Goal: Information Seeking & Learning: Learn about a topic

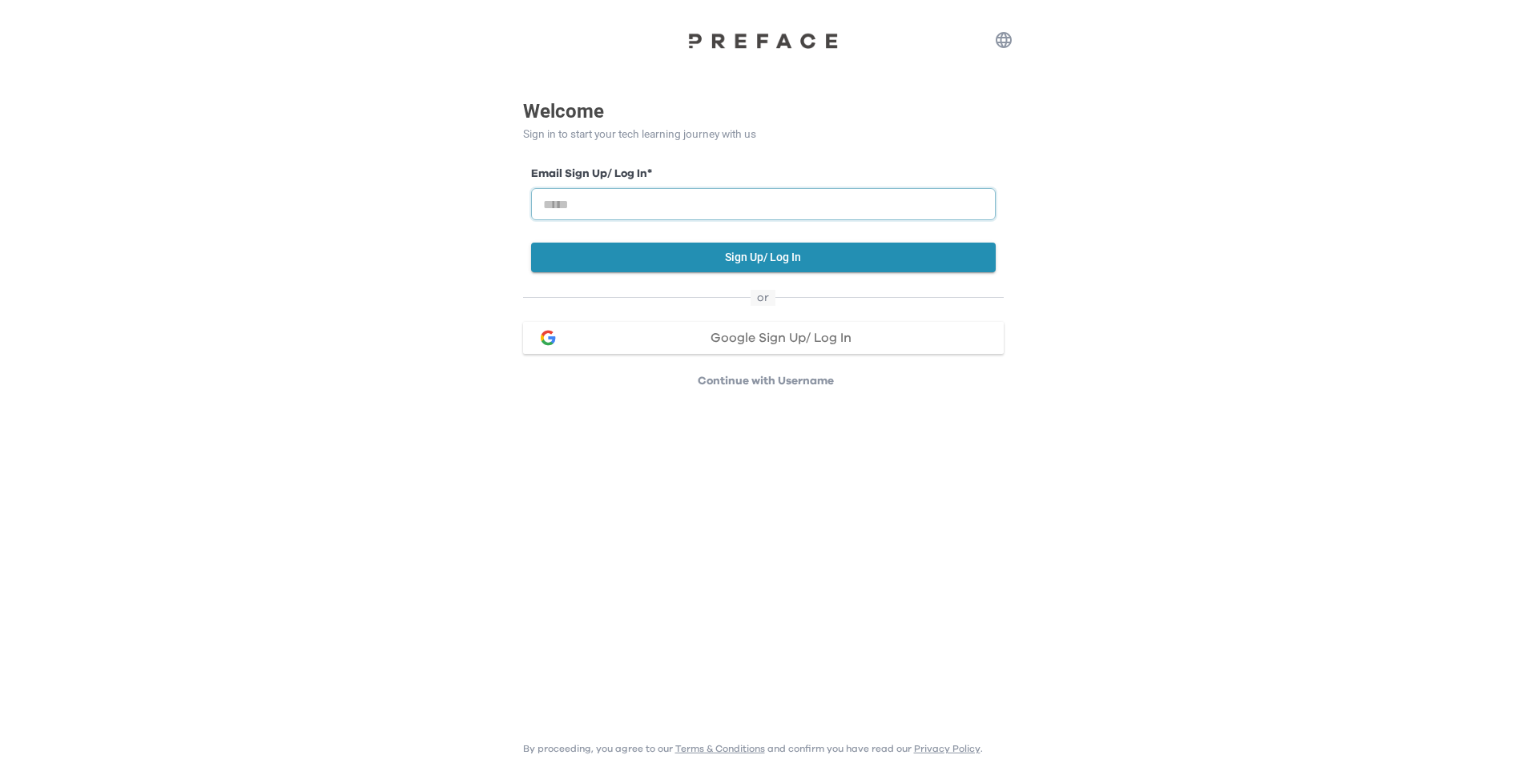
click at [641, 195] on input "email" at bounding box center [763, 204] width 464 height 32
type input "**********"
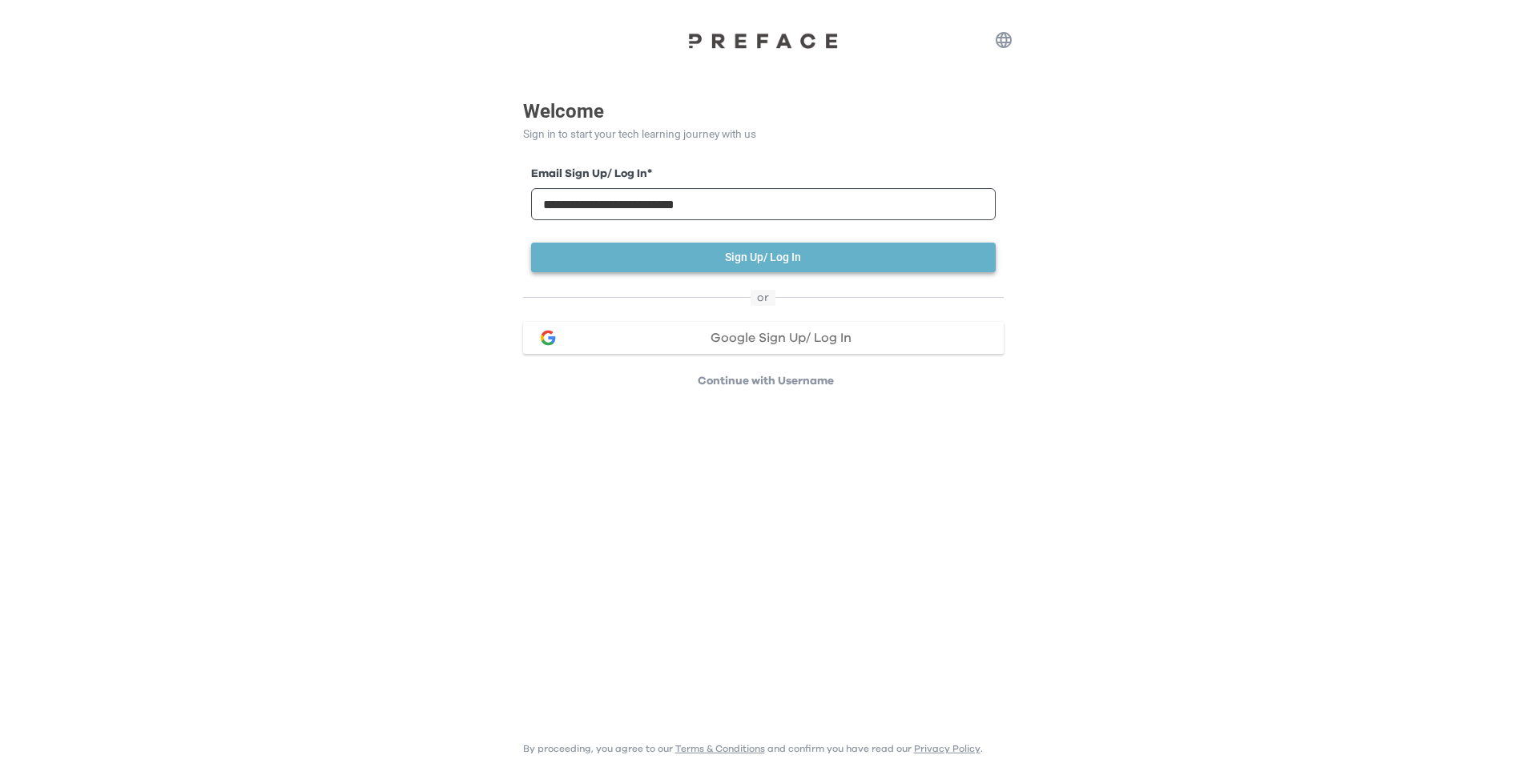
click at [687, 256] on button "Sign Up/ Log In" at bounding box center [763, 258] width 464 height 30
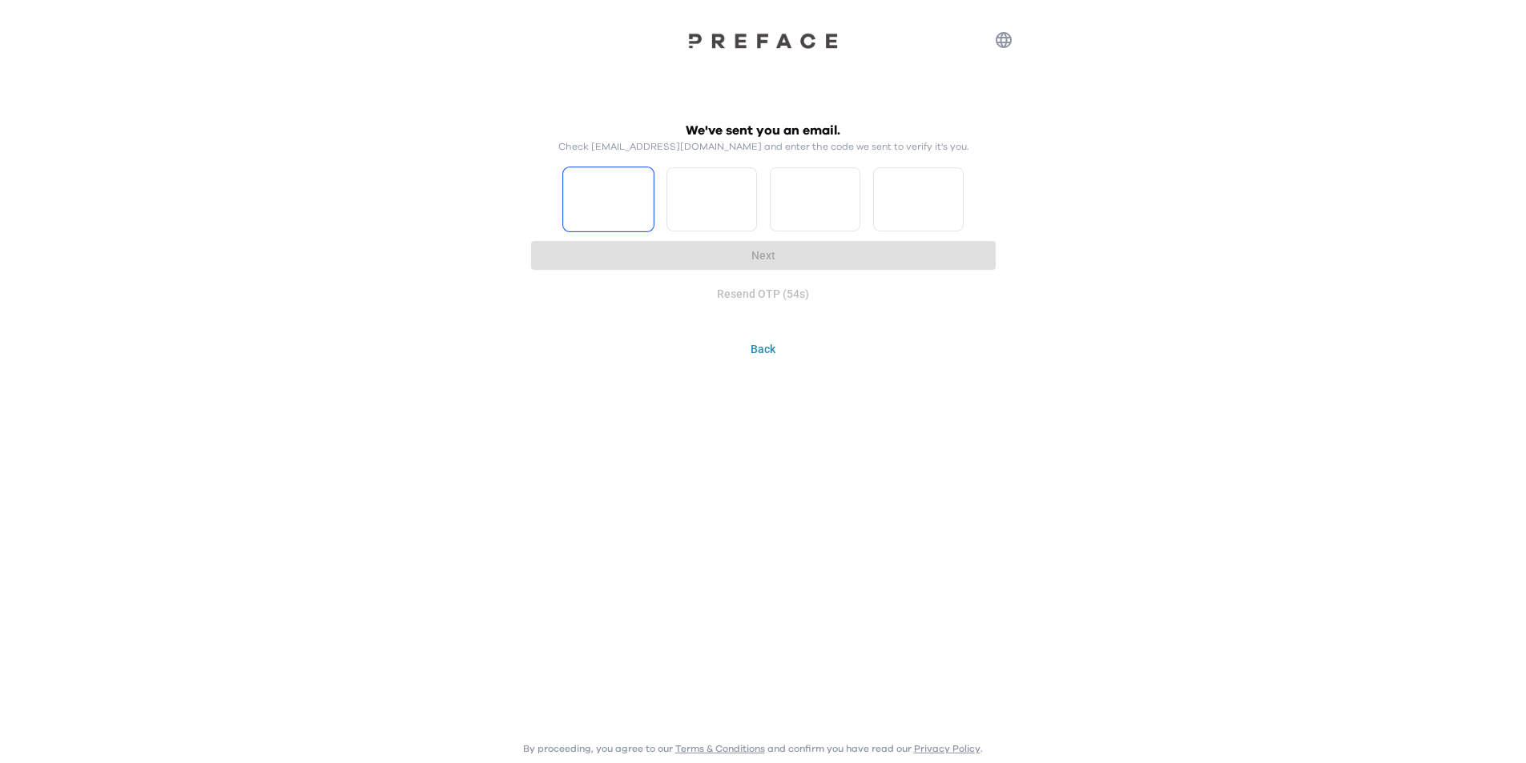
click at [629, 198] on input "Please enter OTP character 1" at bounding box center [608, 199] width 90 height 64
type input "*"
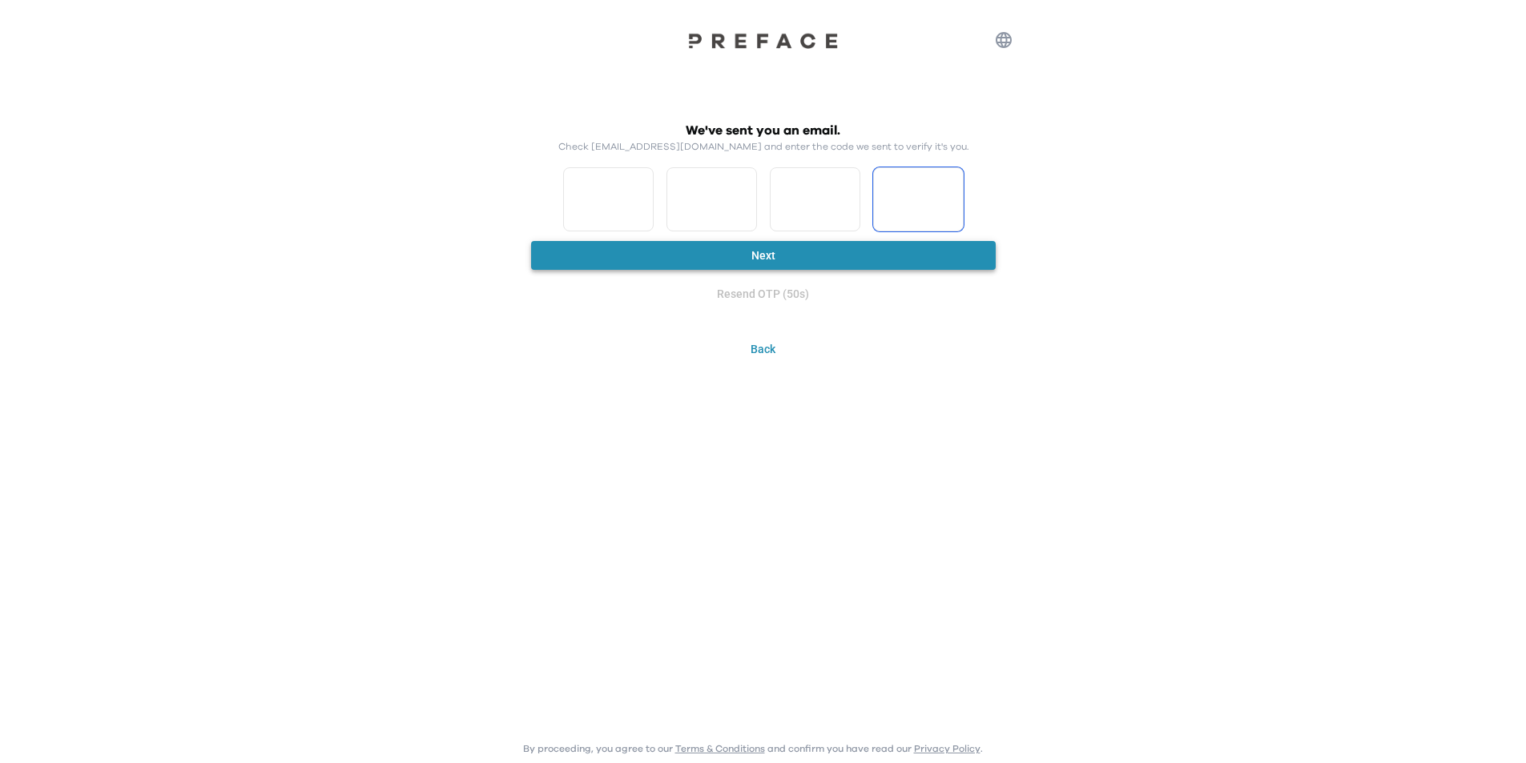
type input "*"
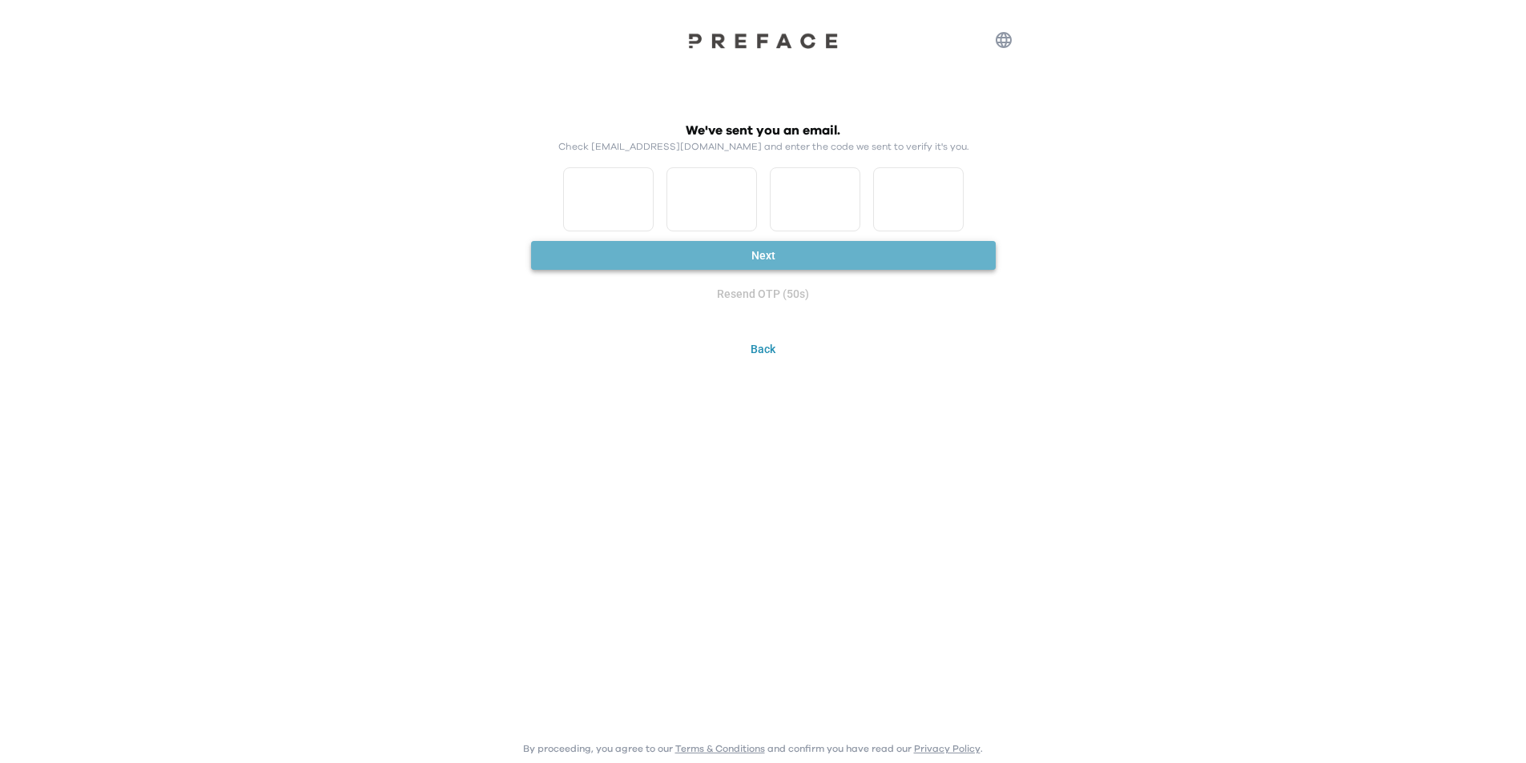
click at [701, 253] on button "Next" at bounding box center [763, 256] width 464 height 30
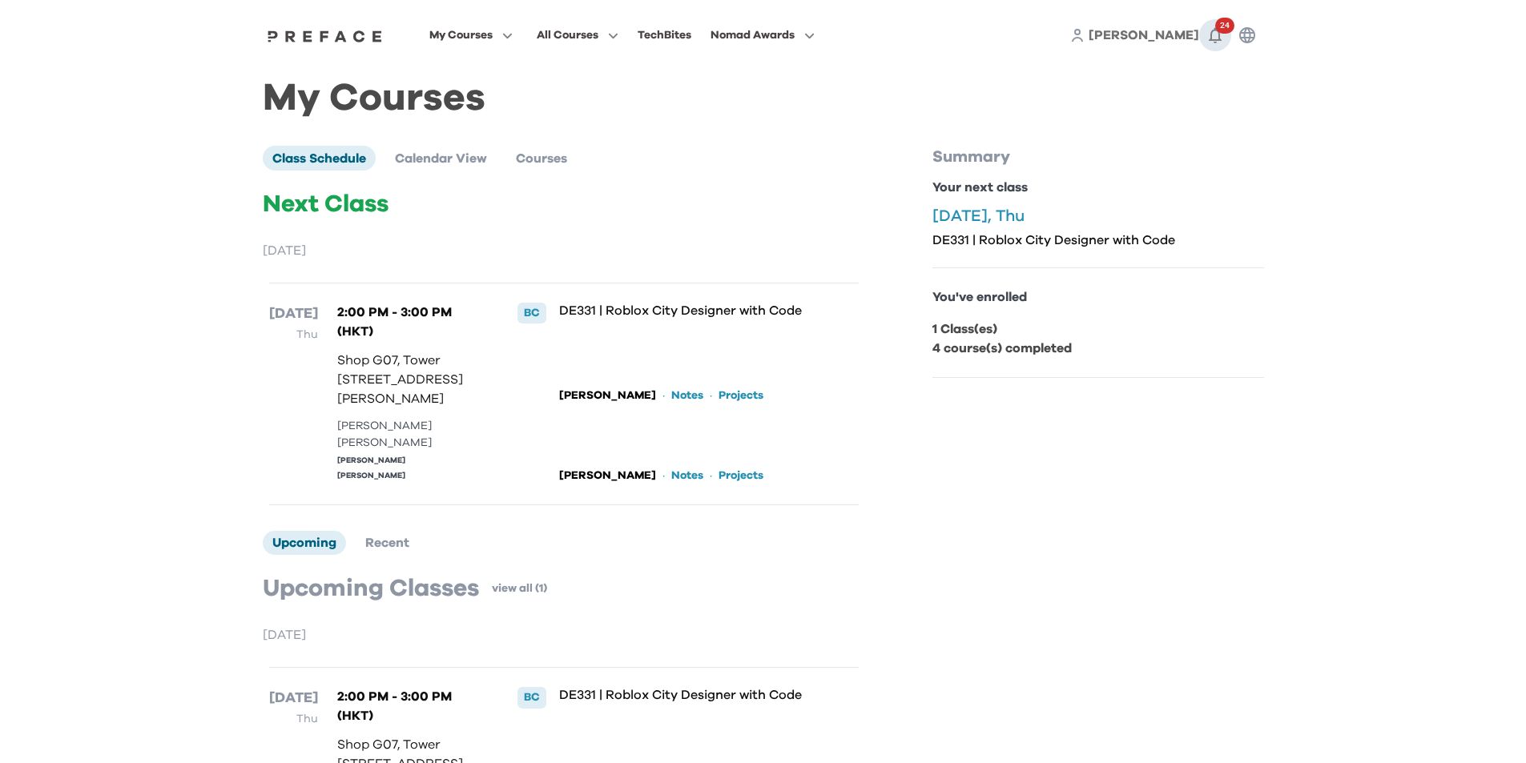
click at [1224, 34] on icon "button" at bounding box center [1214, 35] width 19 height 19
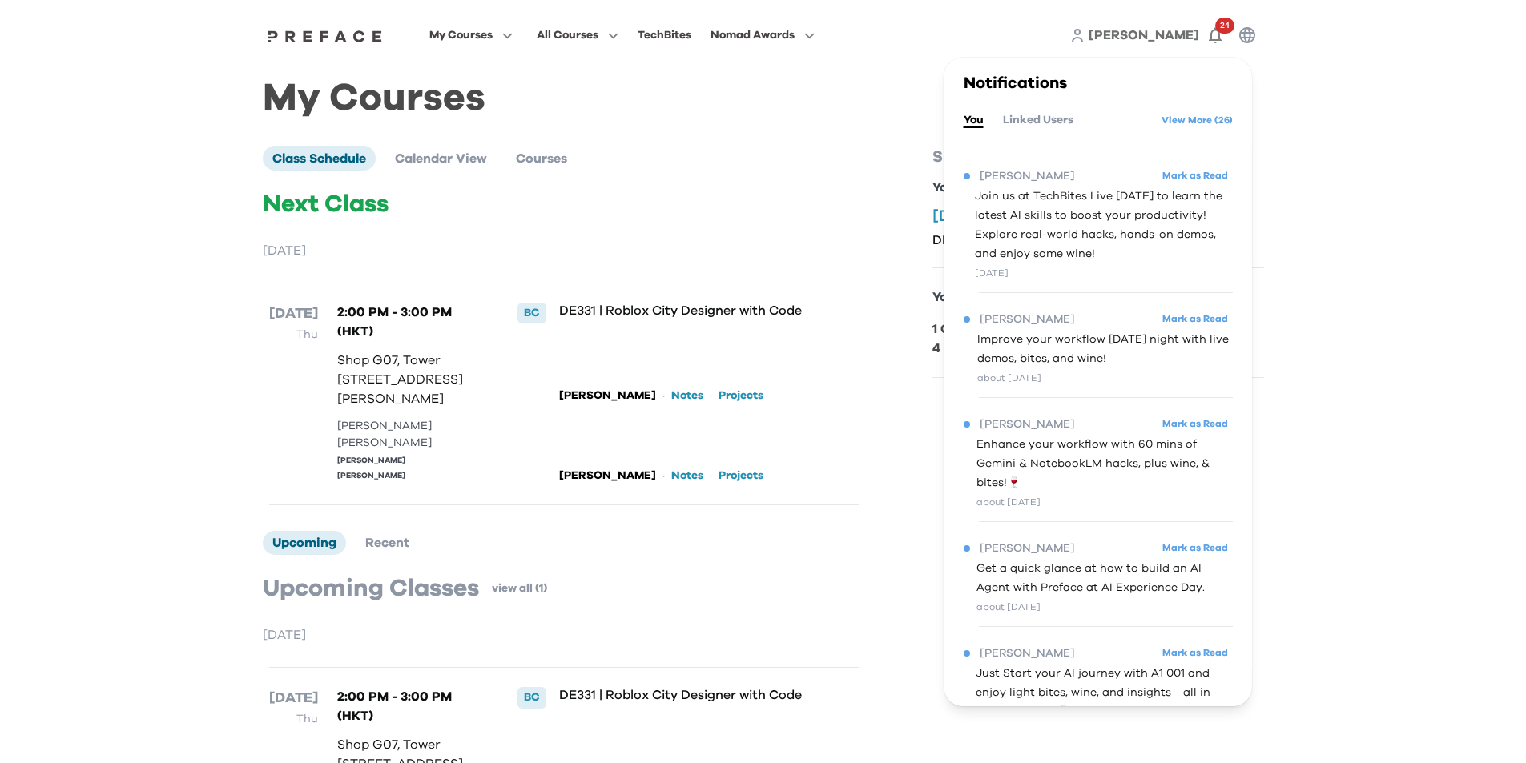
click at [760, 187] on div "Class Schedule Calendar View Courses Next Class August 2025 21 Aug Thu 2:00 PM …" at bounding box center [596, 518] width 666 height 744
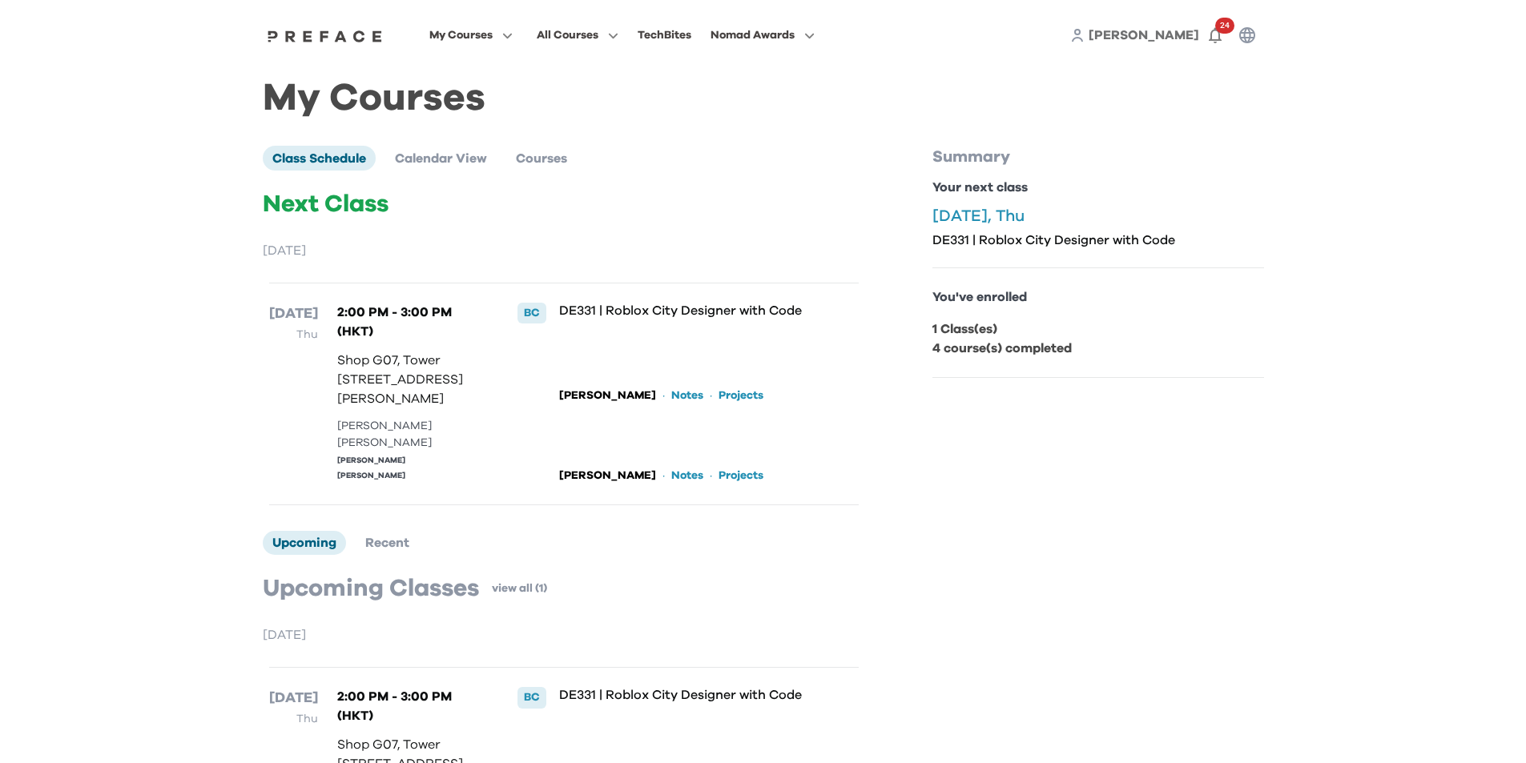
click at [971, 485] on div "Summary Your next class 21 Aug, Thu DE331 | Roblox City Designer with Code You'…" at bounding box center [1098, 525] width 332 height 758
click at [559, 164] on span "Courses" at bounding box center [541, 158] width 51 height 13
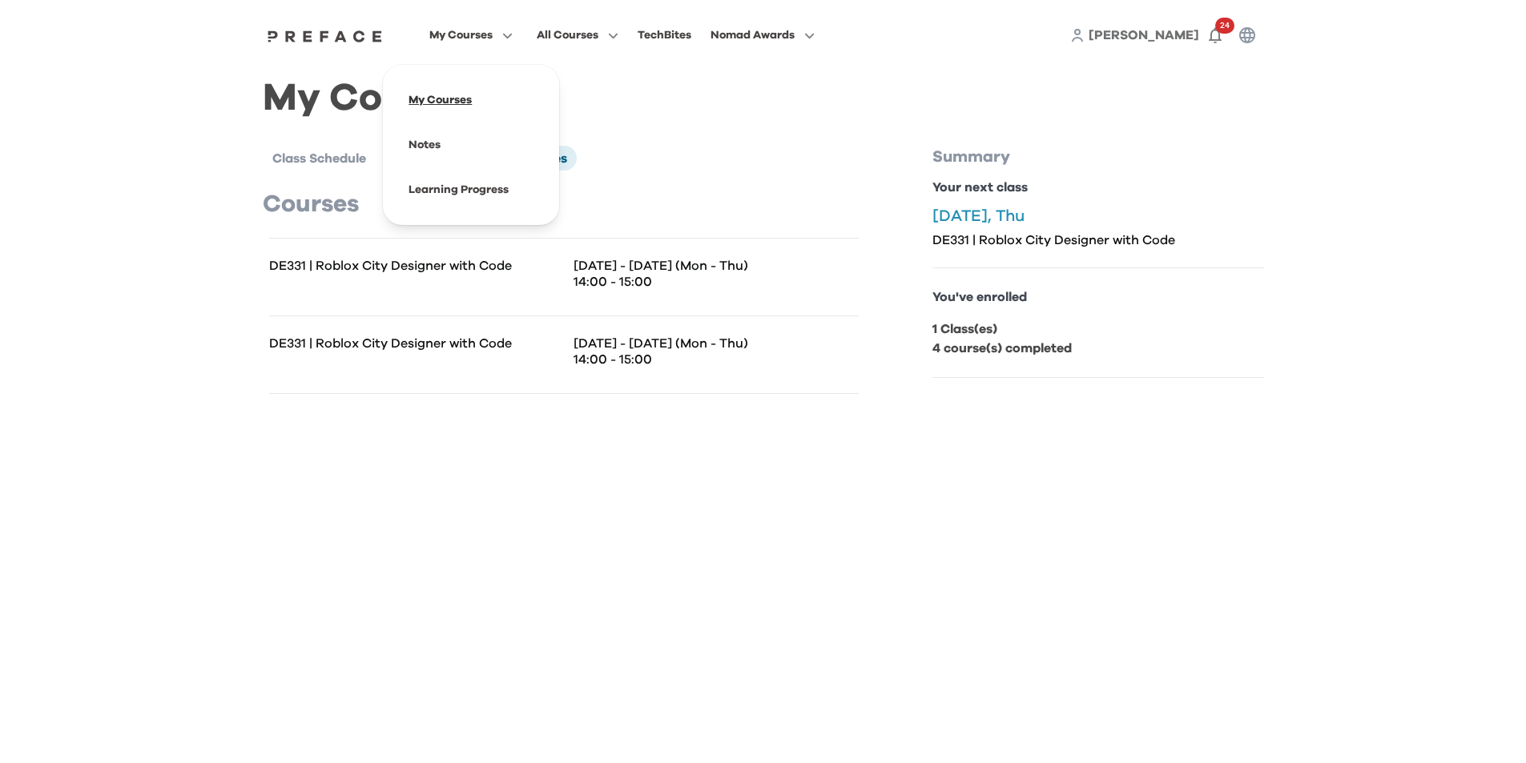
click at [464, 107] on span at bounding box center [471, 100] width 151 height 45
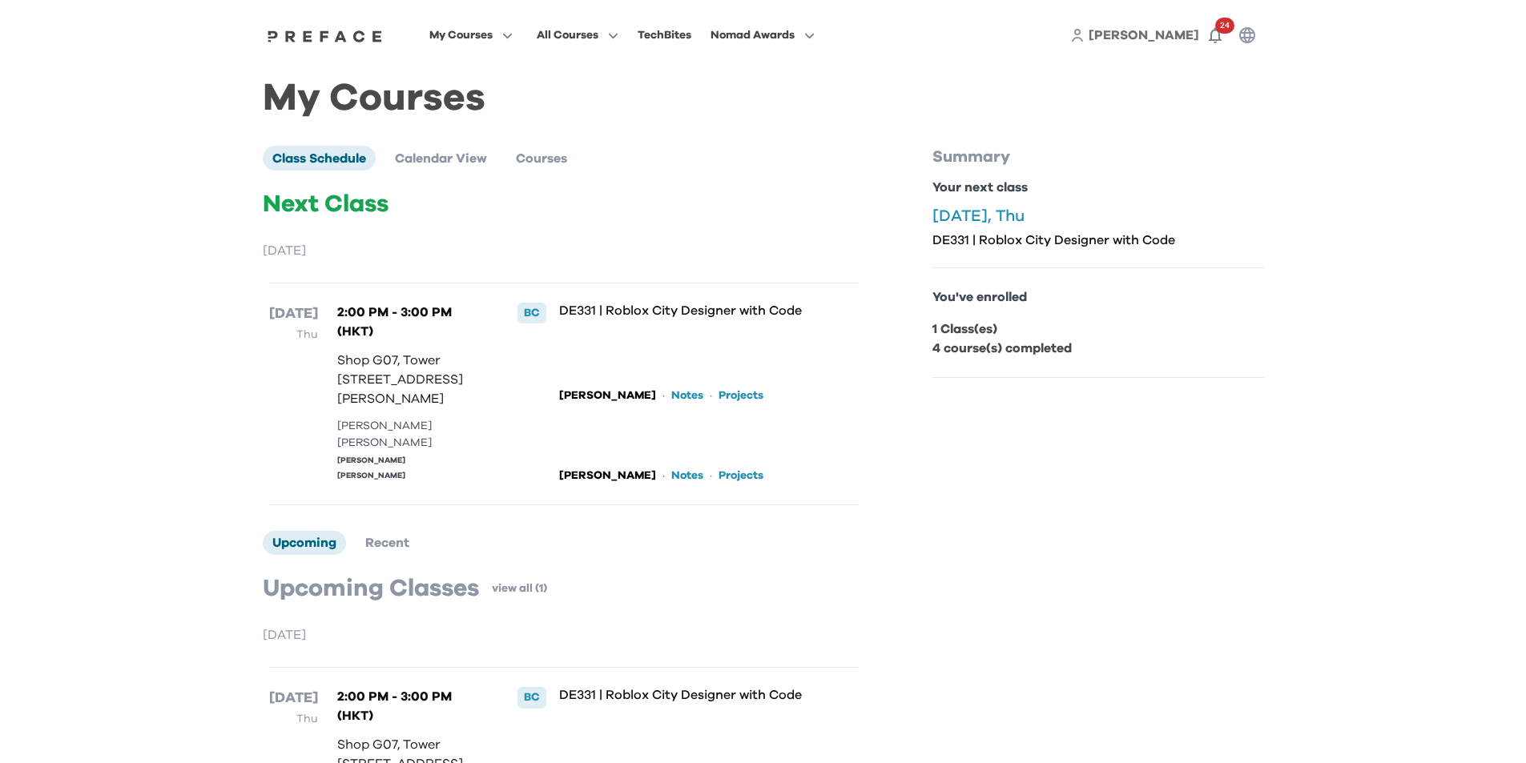
click at [671, 404] on link "Notes" at bounding box center [687, 396] width 32 height 16
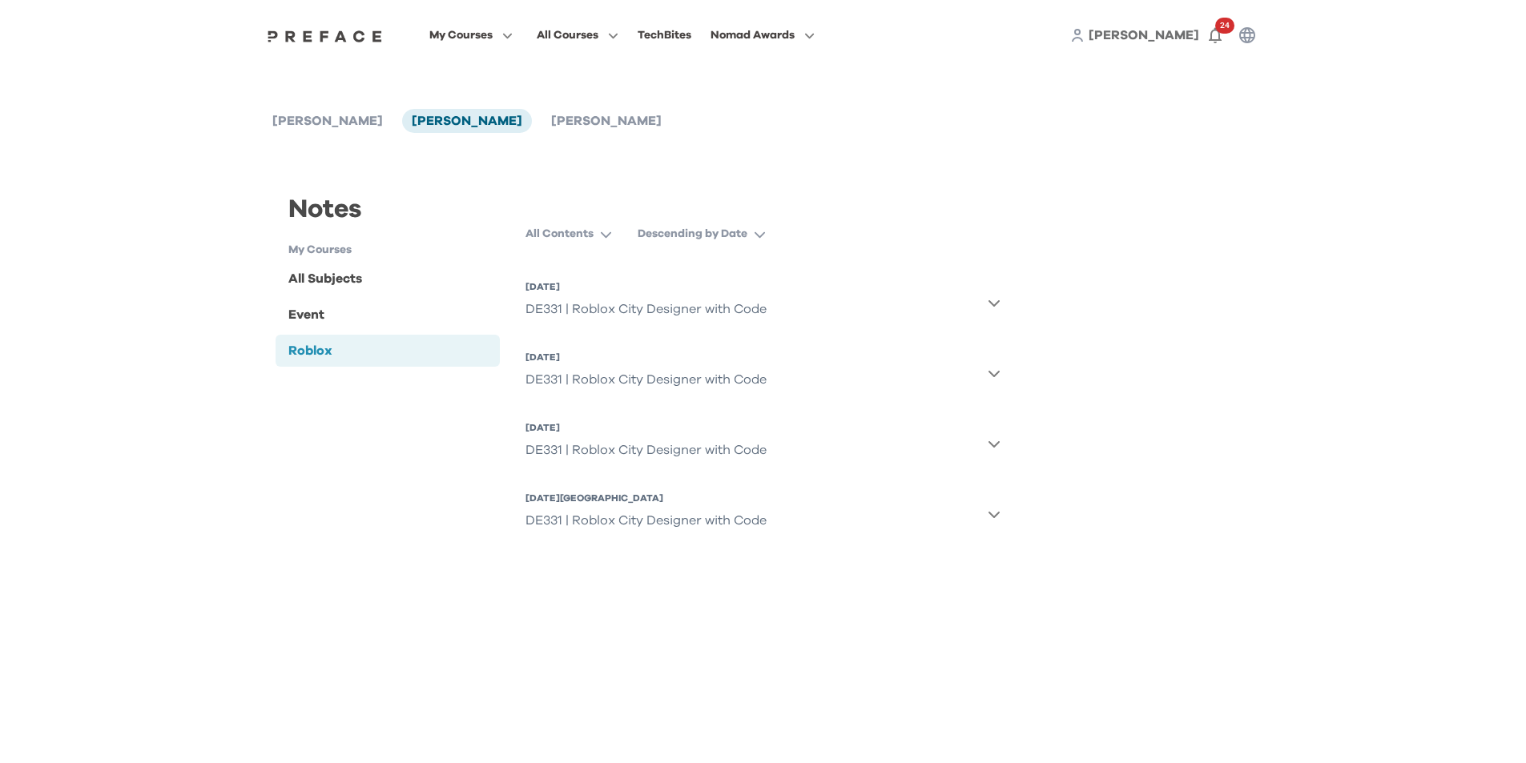
click at [995, 305] on icon "button" at bounding box center [993, 303] width 11 height 6
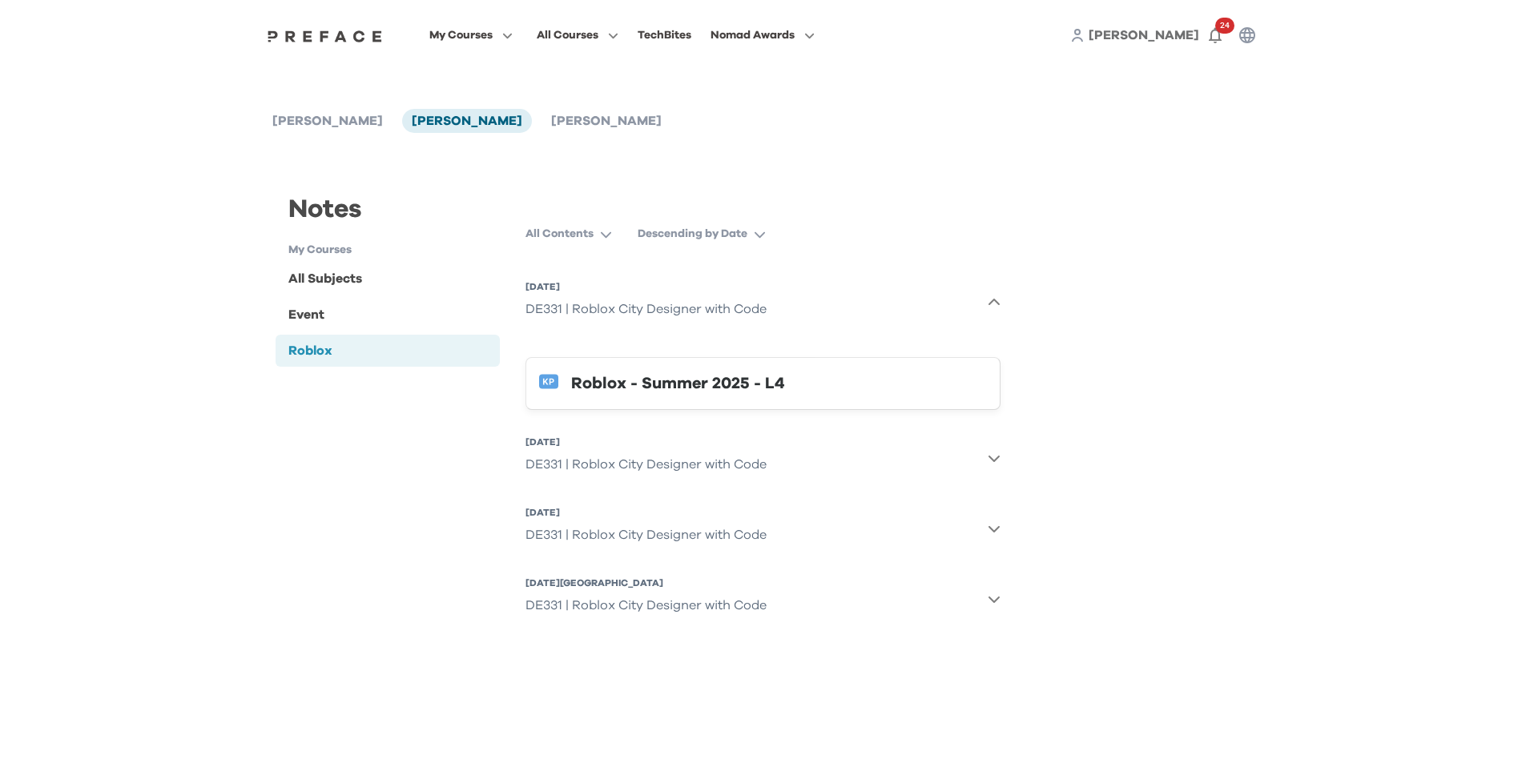
click at [995, 454] on icon "button" at bounding box center [993, 458] width 13 height 13
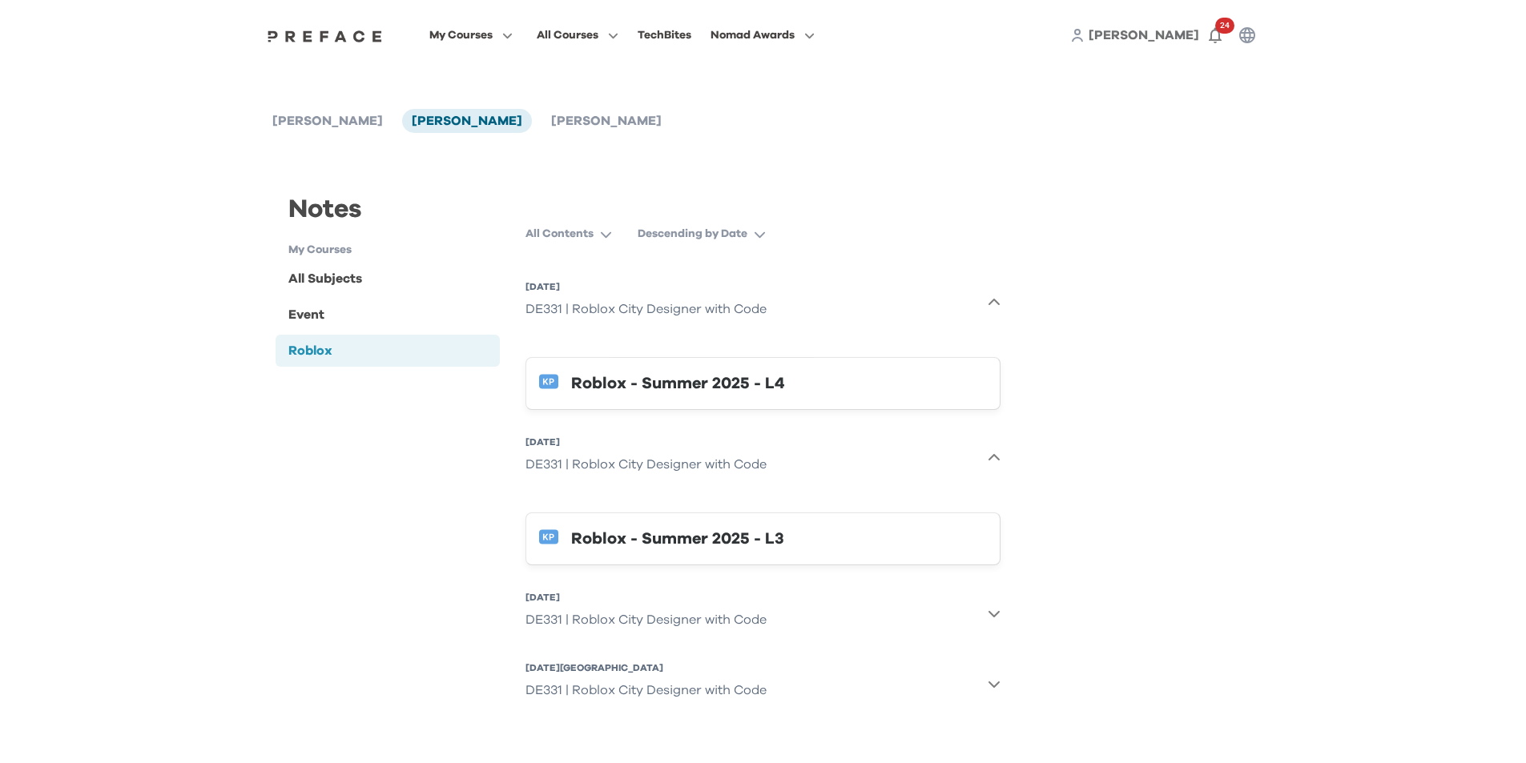
click at [996, 612] on icon "button" at bounding box center [993, 613] width 13 height 13
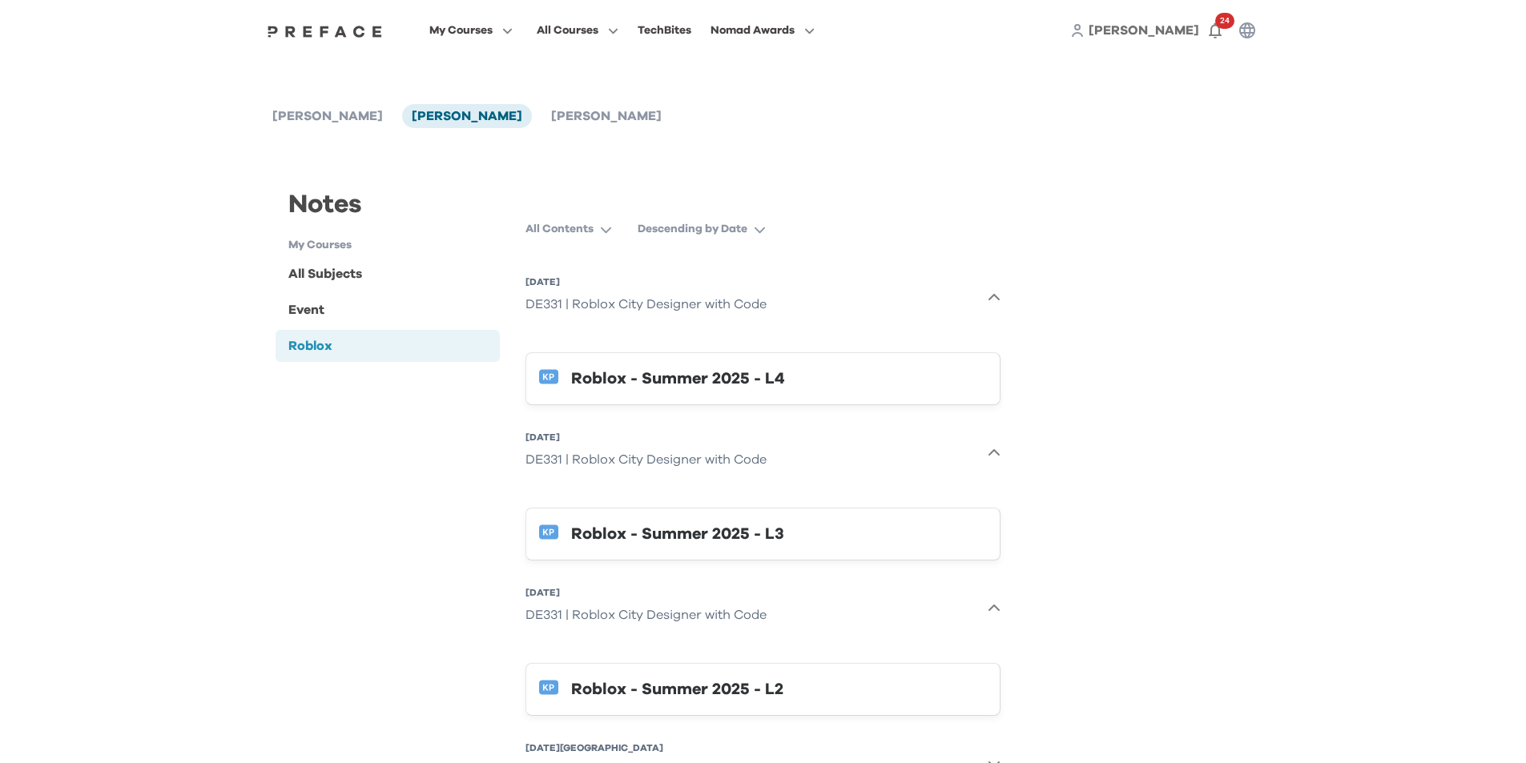
scroll to position [79, 0]
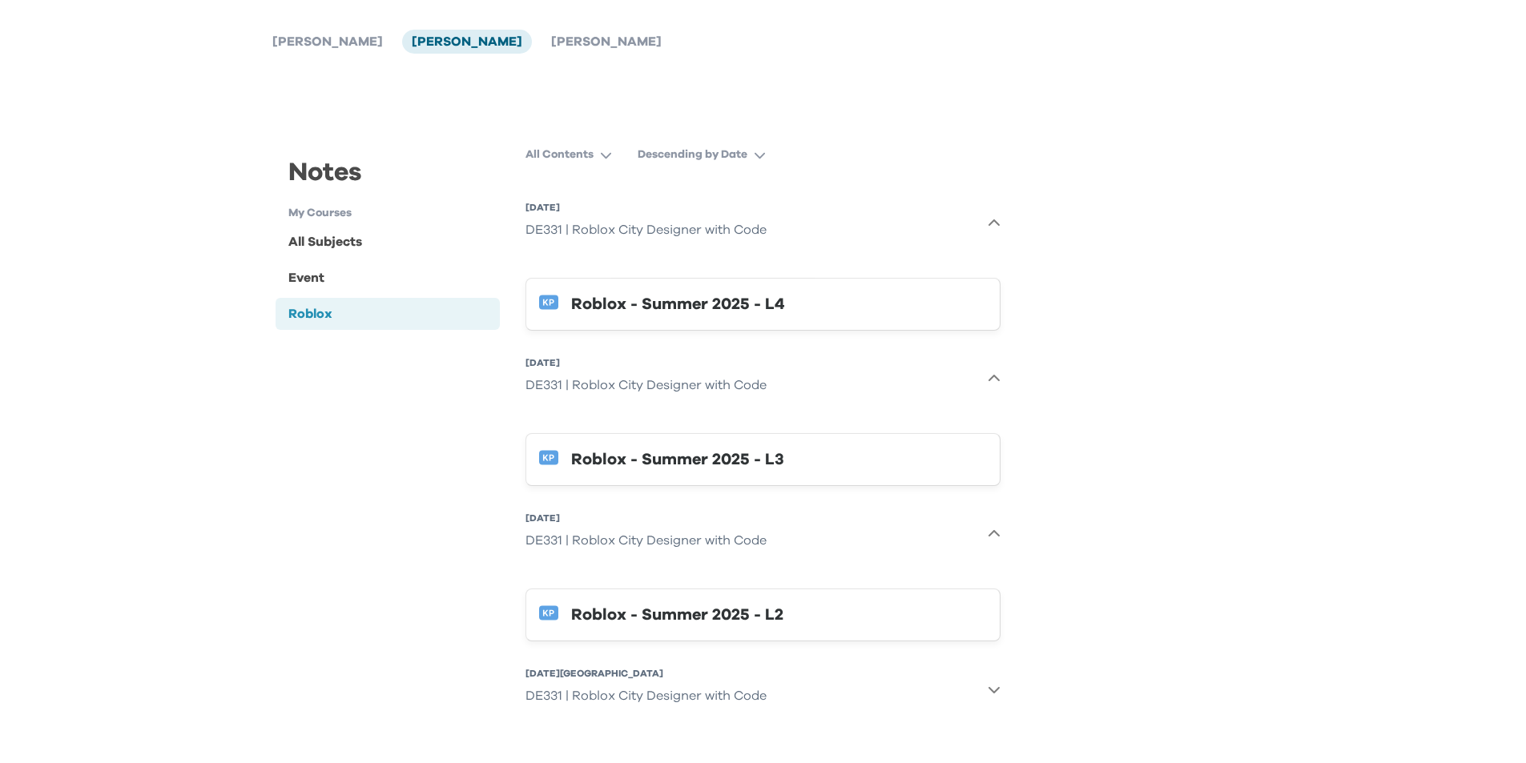
click at [1001, 689] on div "All Contents Descending by Date [DATE] DE331 | Roblox City Designer with Code R…" at bounding box center [763, 442] width 500 height 604
click at [997, 693] on icon "button" at bounding box center [993, 689] width 13 height 13
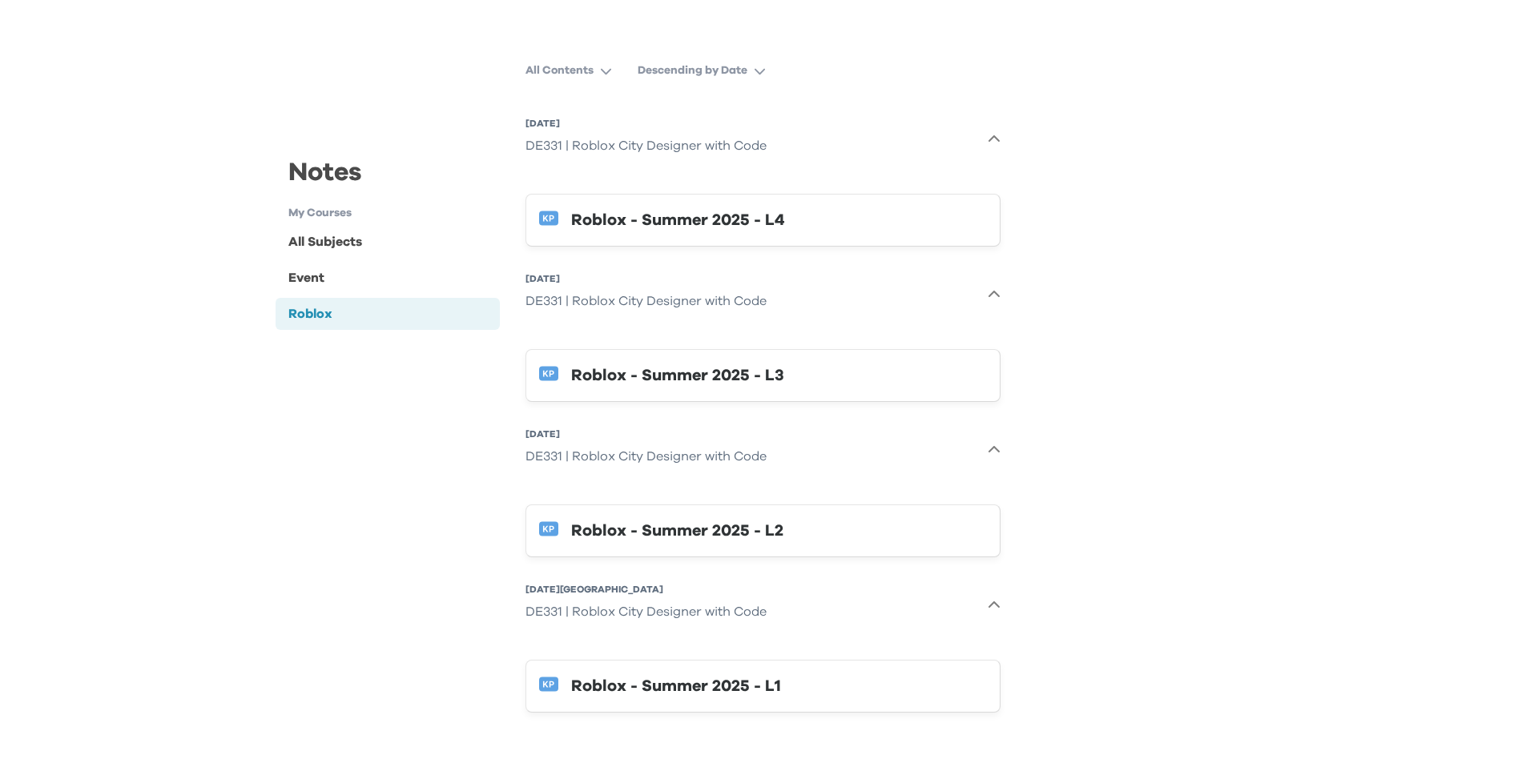
scroll to position [164, 0]
click at [736, 210] on div "Roblox - Summer 2025 - L4" at bounding box center [779, 220] width 416 height 26
click at [318, 280] on div "Event" at bounding box center [306, 277] width 36 height 19
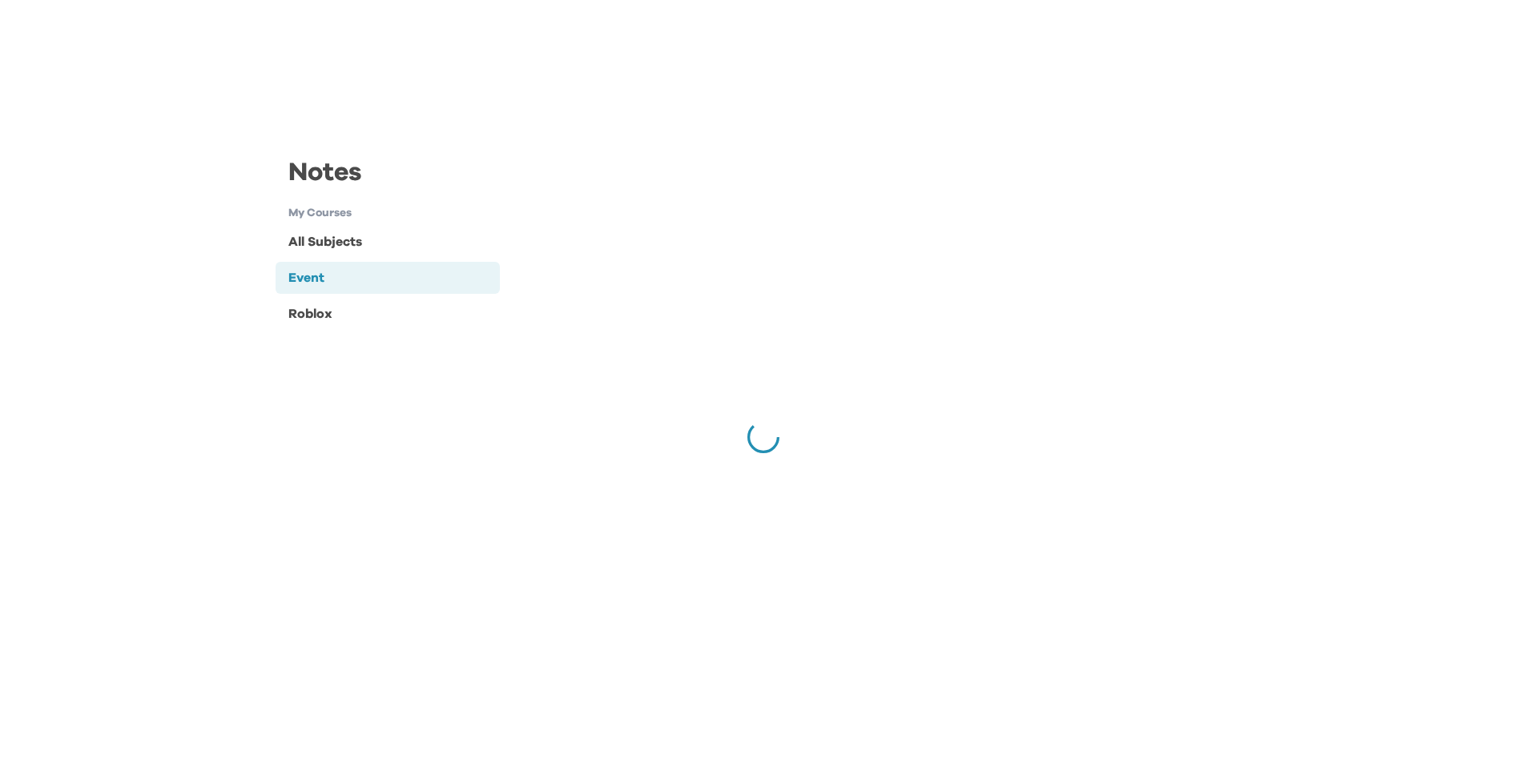
scroll to position [0, 0]
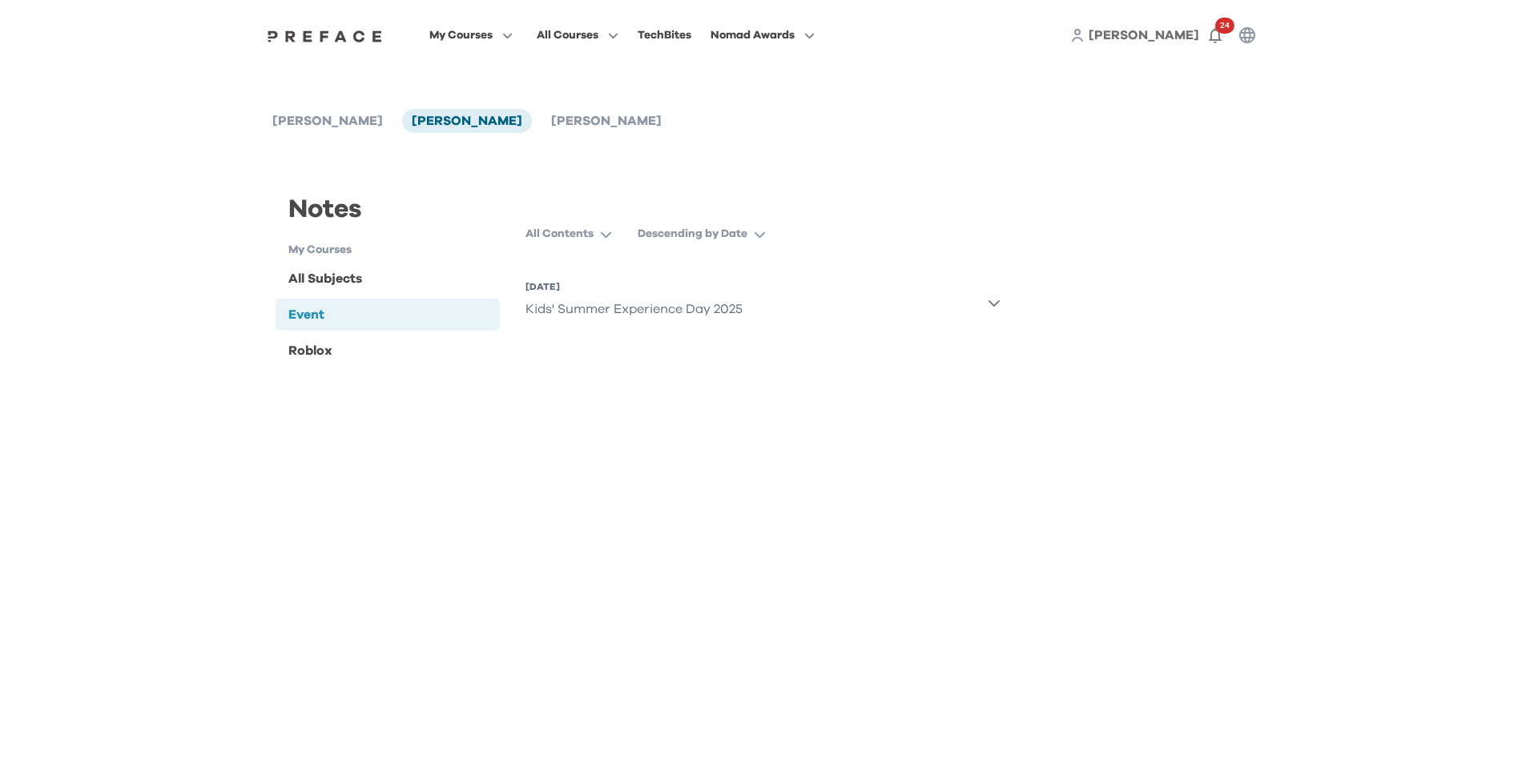
click at [993, 304] on icon "button" at bounding box center [993, 303] width 11 height 6
click at [366, 287] on div "All Subjects" at bounding box center [387, 279] width 225 height 32
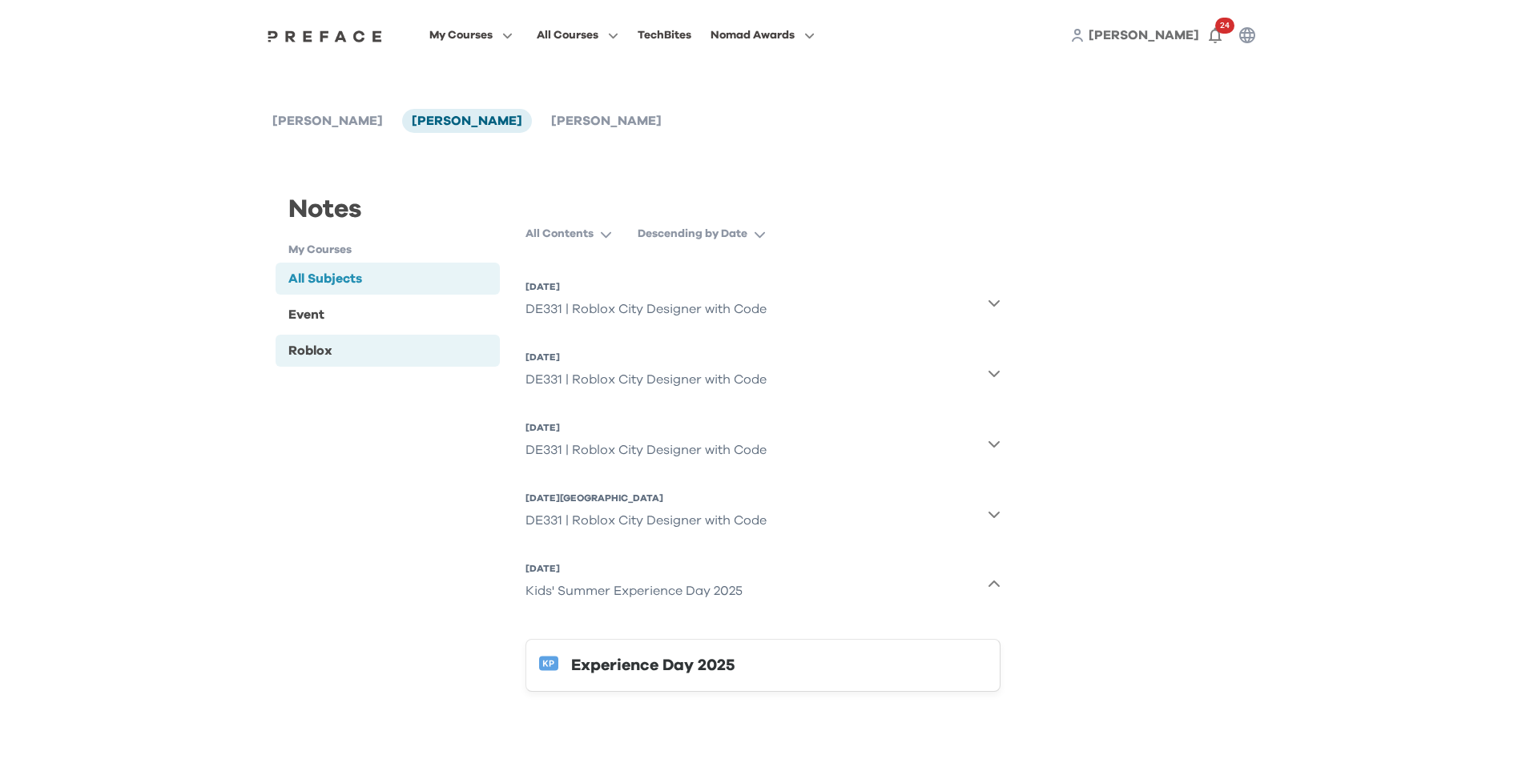
click at [326, 355] on div "Roblox" at bounding box center [310, 350] width 44 height 19
click at [322, 280] on div "All Subjects" at bounding box center [325, 278] width 74 height 19
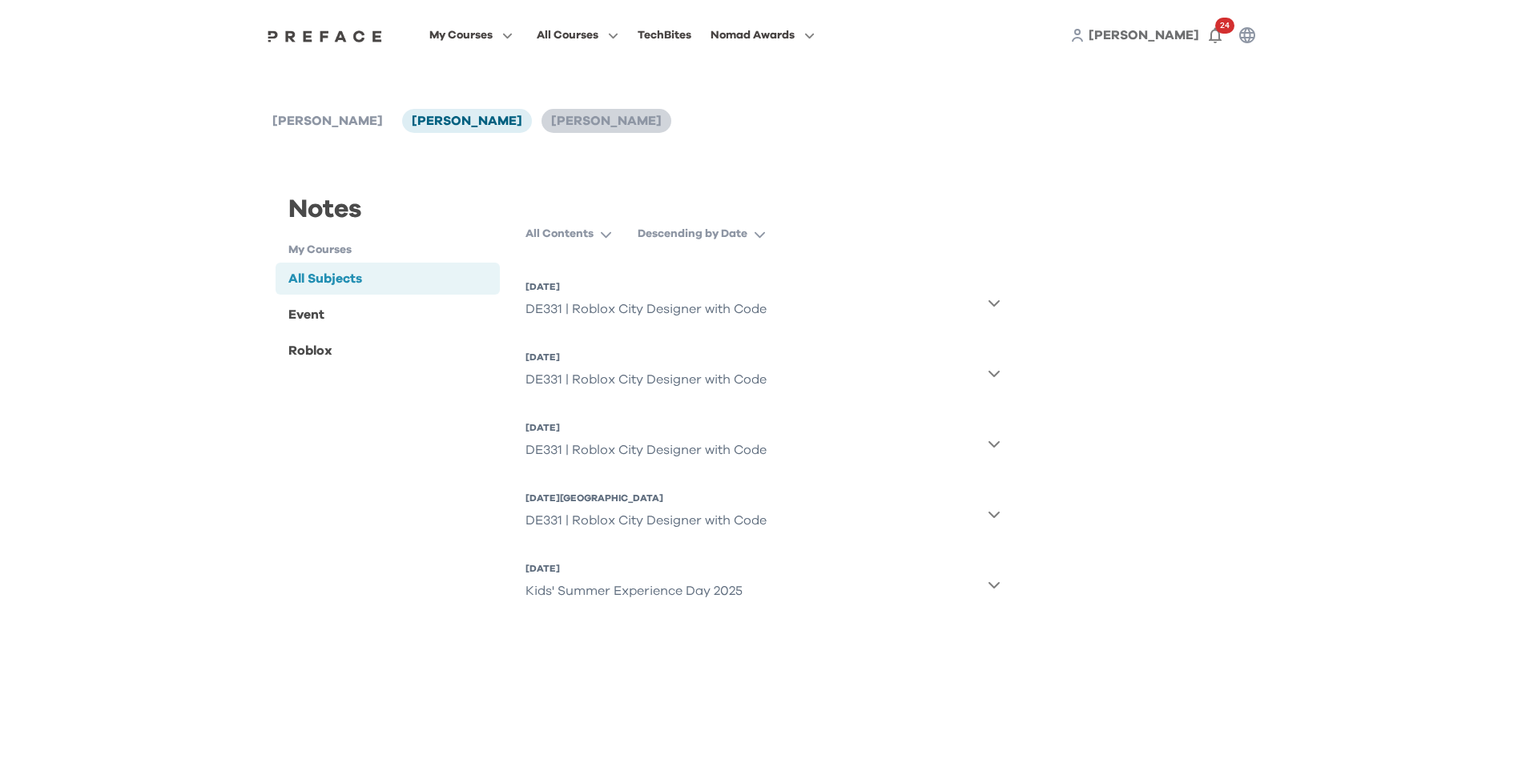
click at [551, 127] on span "[PERSON_NAME]" at bounding box center [606, 121] width 111 height 13
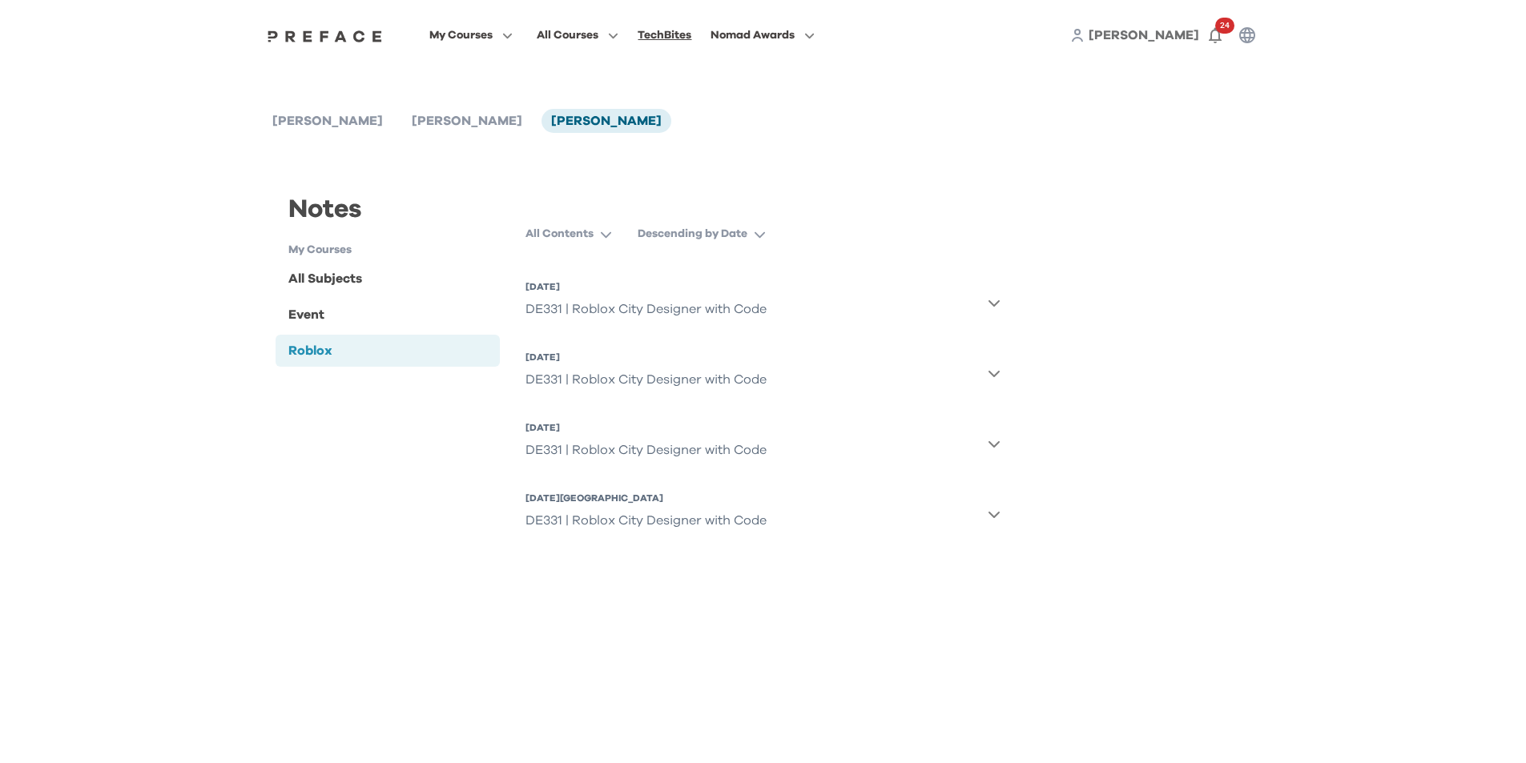
click at [659, 39] on div "TechBites" at bounding box center [664, 35] width 54 height 19
